Goal: Information Seeking & Learning: Find specific fact

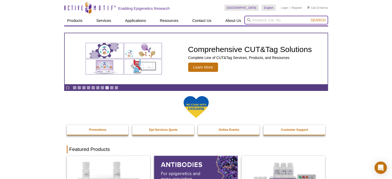
click at [285, 22] on input "search" at bounding box center [287, 20] width 84 height 9
type input "39115"
click at [309, 18] on button "Search" at bounding box center [318, 20] width 18 height 5
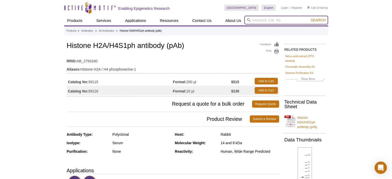
click at [291, 17] on input "search" at bounding box center [287, 20] width 84 height 9
click at [309, 18] on button "Search" at bounding box center [318, 20] width 18 height 5
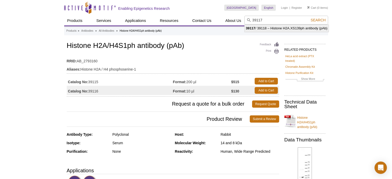
click at [289, 29] on li "39117 / 39118 – Histone H2A.XS139ph antibody (pAb)" at bounding box center [287, 28] width 84 height 7
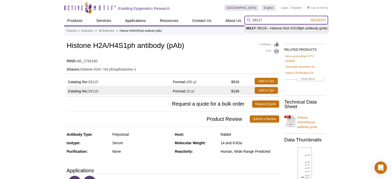
type input "39117 / 39118 – Histone H2A.XS139ph antibody (pAb)"
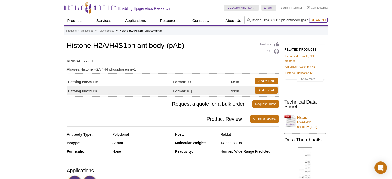
click at [325, 21] on span "Search" at bounding box center [318, 20] width 15 height 4
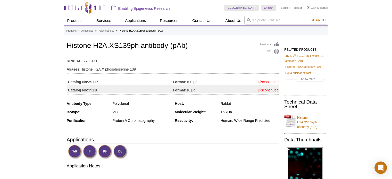
click at [77, 47] on h1 "Histone H2A.XS139ph antibody (pAb)" at bounding box center [173, 46] width 213 height 9
copy h1 "Histone H2A.XS139ph"
drag, startPoint x: 66, startPoint y: 44, endPoint x: 138, endPoint y: 45, distance: 72.2
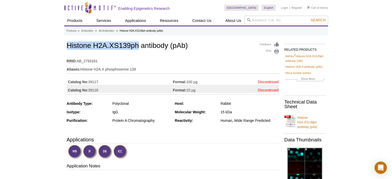
copy h1 "Histone H2A.XS139ph"
